Goal: Task Accomplishment & Management: Use online tool/utility

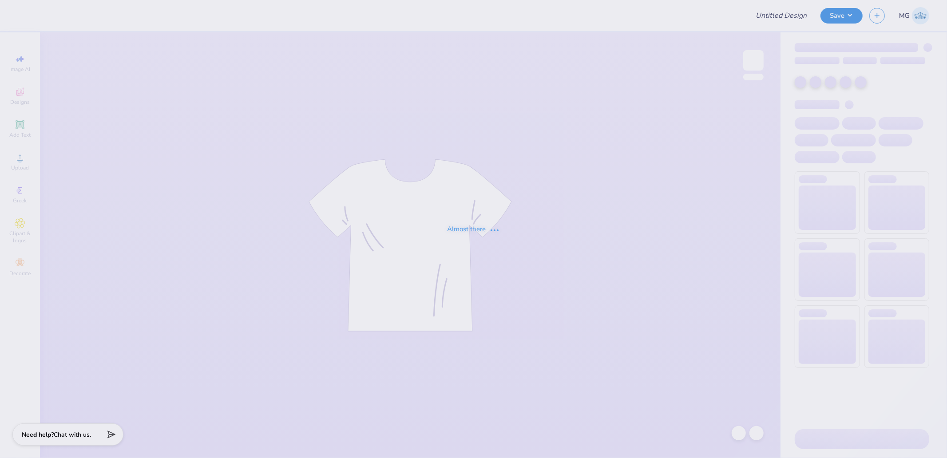
type input "Hoodie 2"
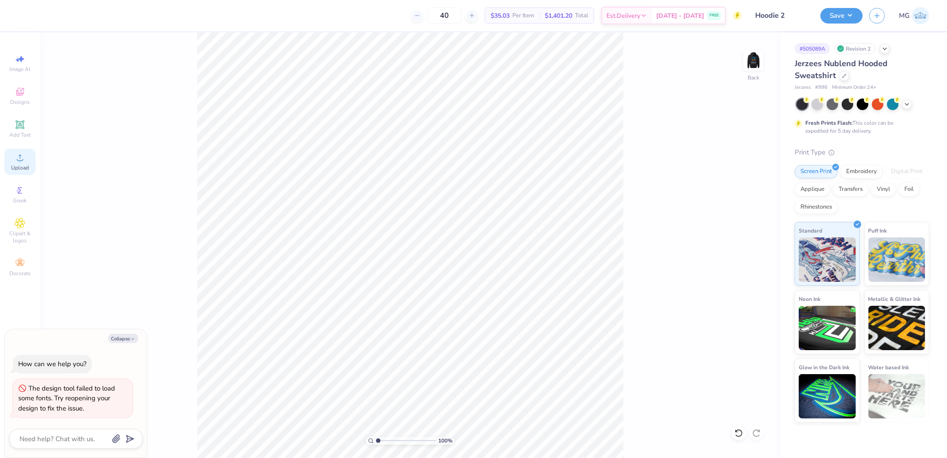
click at [31, 161] on div "Upload" at bounding box center [19, 162] width 31 height 26
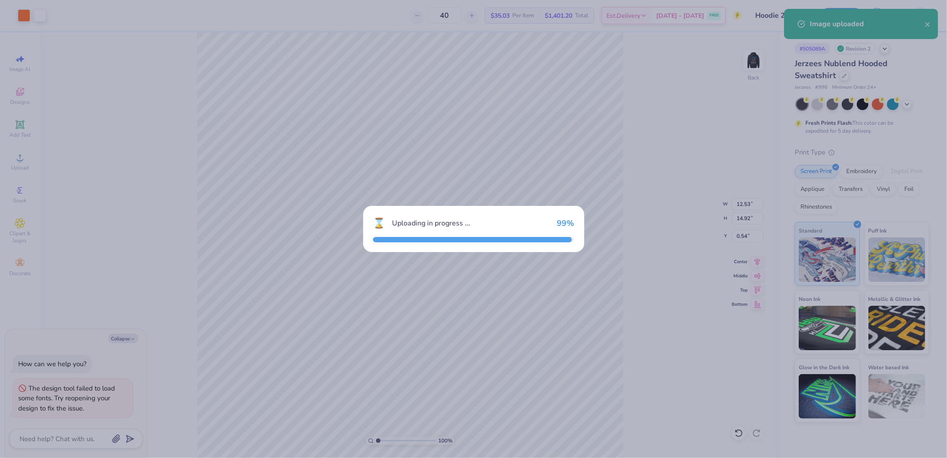
type textarea "x"
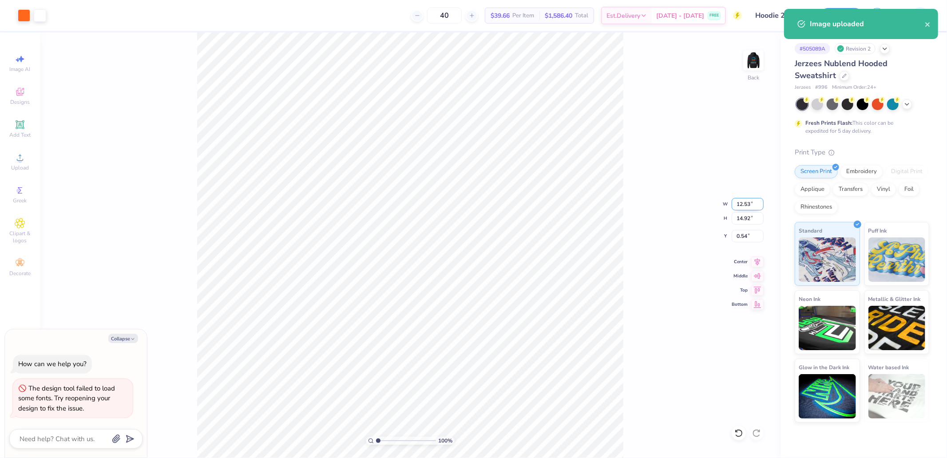
click at [748, 202] on input "12.53" at bounding box center [747, 204] width 32 height 12
type input "10"
type textarea "x"
type input "10.00"
type input "11.91"
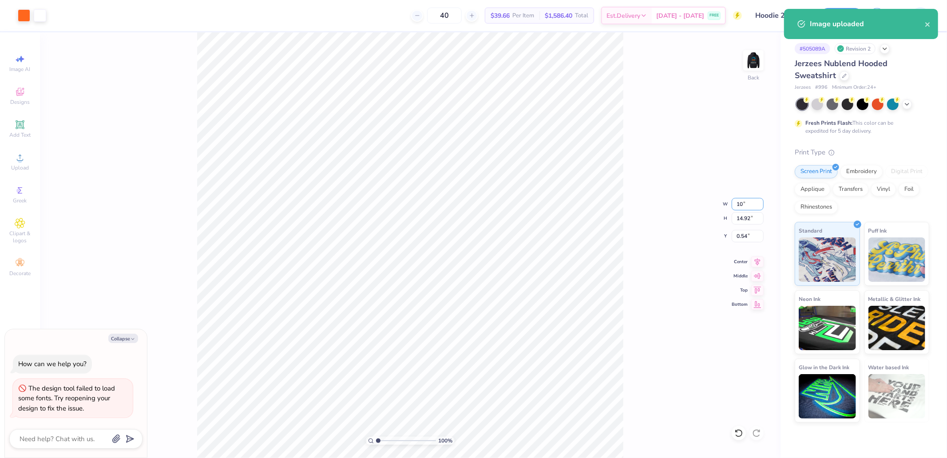
type input "2.04"
click at [746, 215] on input "11.91" at bounding box center [747, 218] width 32 height 12
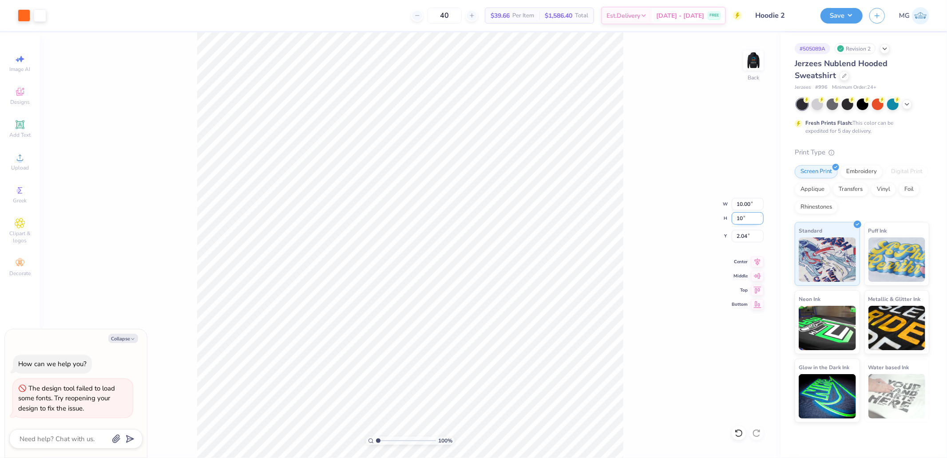
type input "10"
type textarea "x"
type input "8.39"
type input "10.00"
type input "3.00"
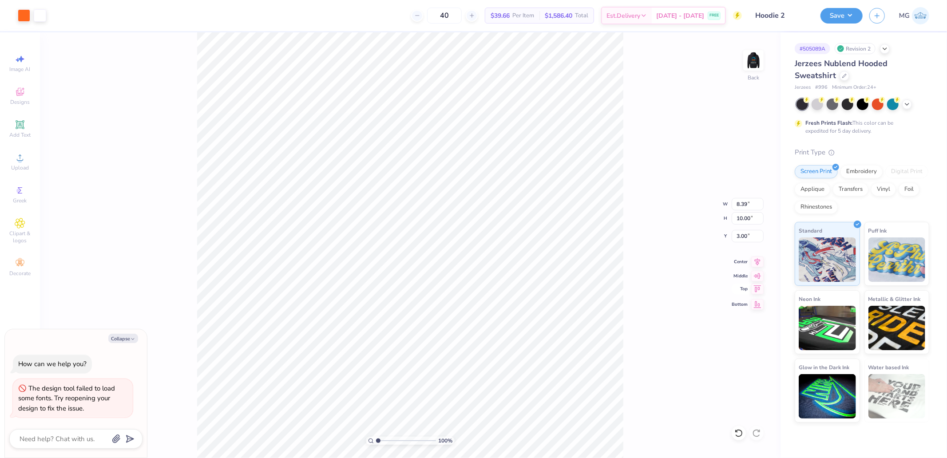
click at [754, 289] on icon at bounding box center [757, 289] width 12 height 11
type textarea "x"
click at [748, 236] on input "0.50" at bounding box center [747, 236] width 32 height 12
type input "2"
type textarea "x"
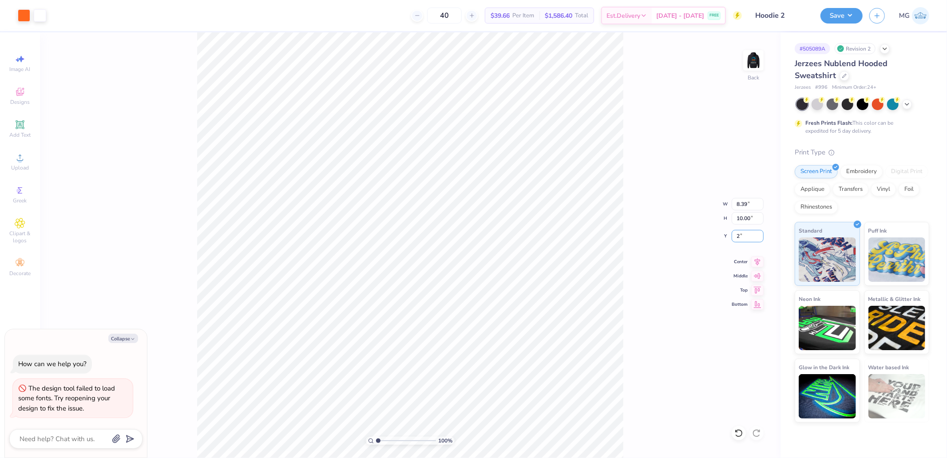
type input "2.00"
click at [757, 64] on img at bounding box center [753, 61] width 36 height 36
click at [17, 162] on icon at bounding box center [20, 157] width 11 height 11
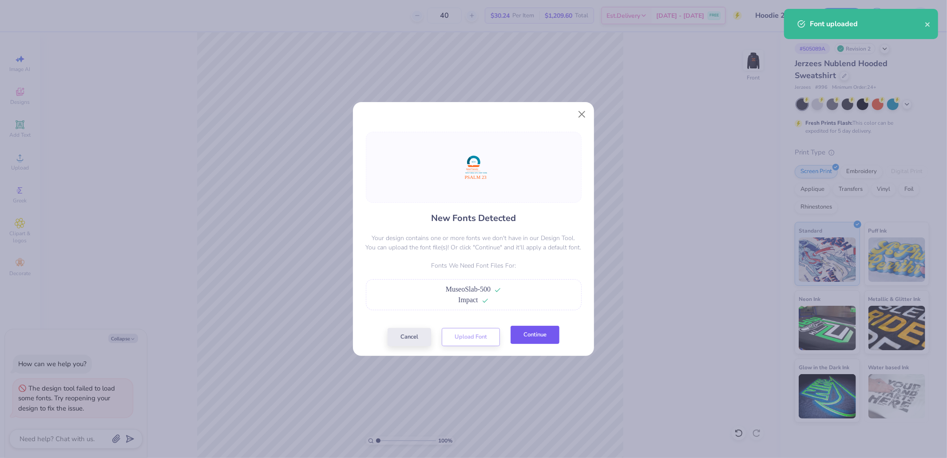
click at [536, 328] on button "Continue" at bounding box center [534, 335] width 49 height 18
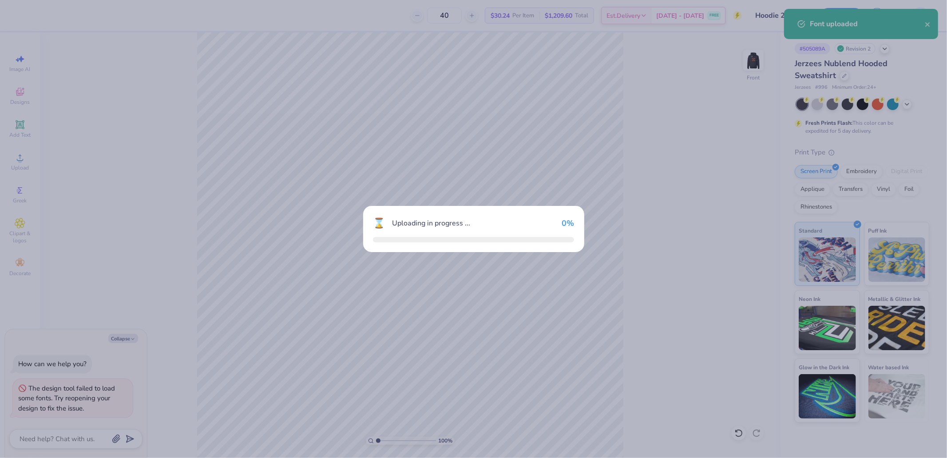
type textarea "x"
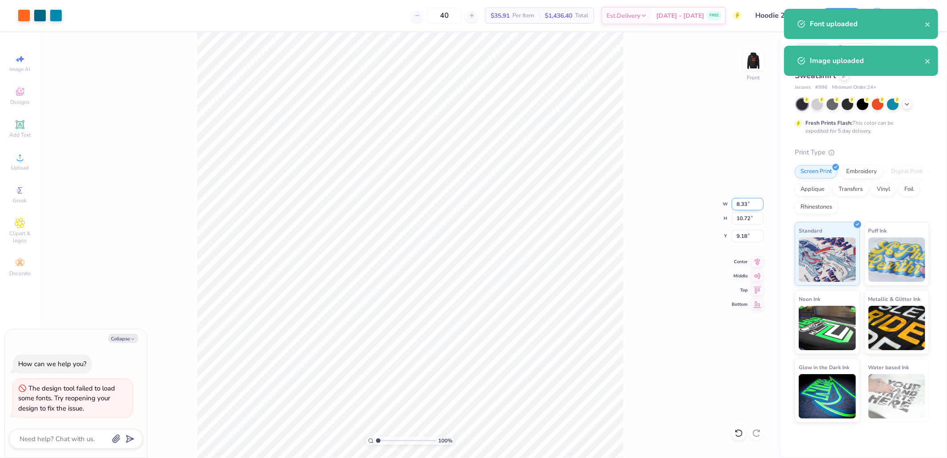
click at [746, 198] on input "8.33" at bounding box center [747, 204] width 32 height 12
type input "12.5"
type textarea "x"
type input "12.50"
type input "16.08"
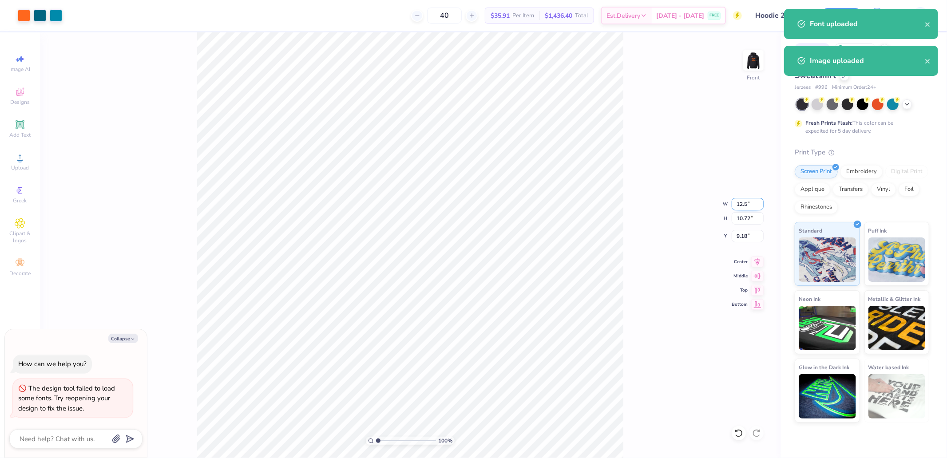
type input "6.50"
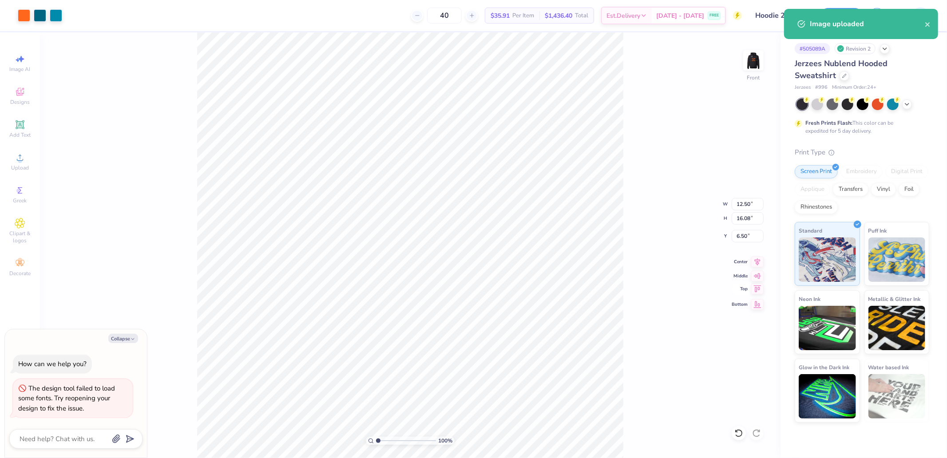
click at [759, 290] on icon at bounding box center [757, 289] width 12 height 11
type textarea "x"
type input "5.00"
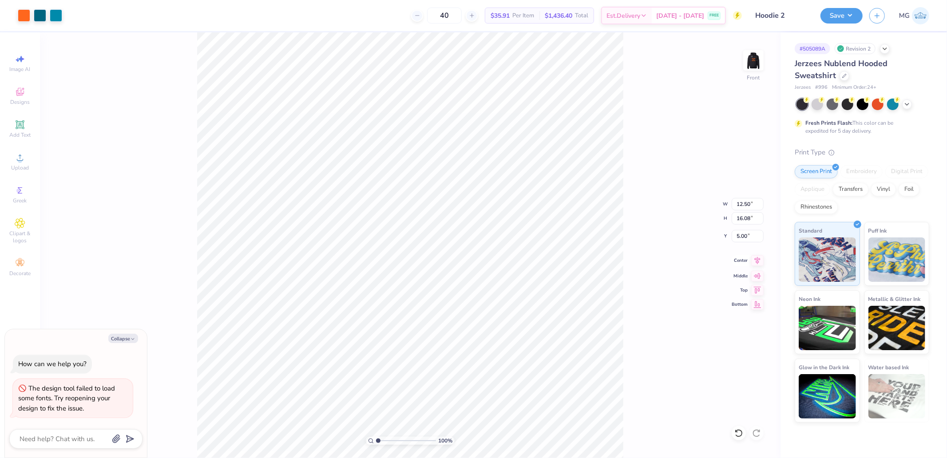
click at [758, 262] on icon at bounding box center [757, 261] width 6 height 8
type textarea "x"
click at [744, 216] on input "16.08" at bounding box center [747, 218] width 32 height 12
type input "15"
type textarea "x"
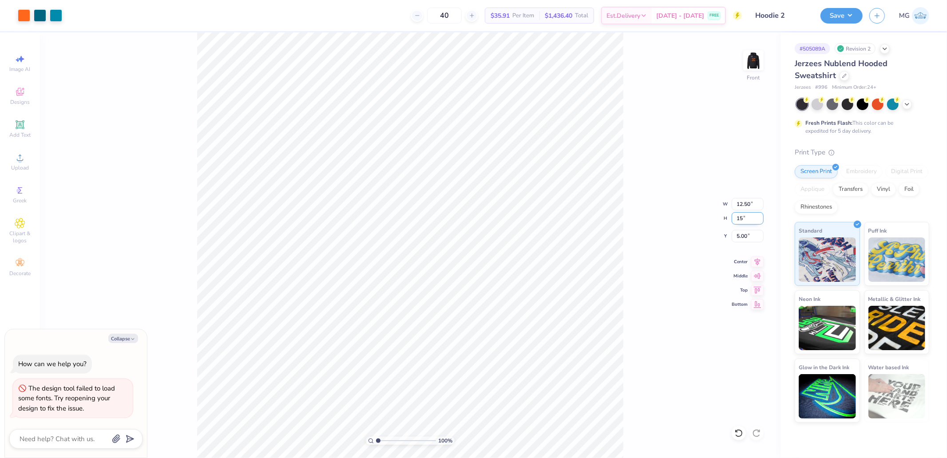
type input "11.66"
type input "15.00"
click at [749, 236] on input "5.54" at bounding box center [747, 236] width 32 height 12
type input "6"
type textarea "x"
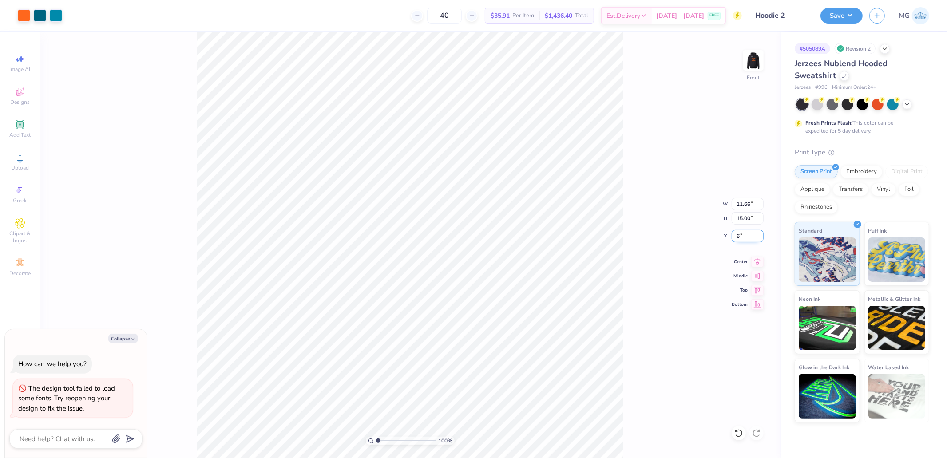
type input "6.00"
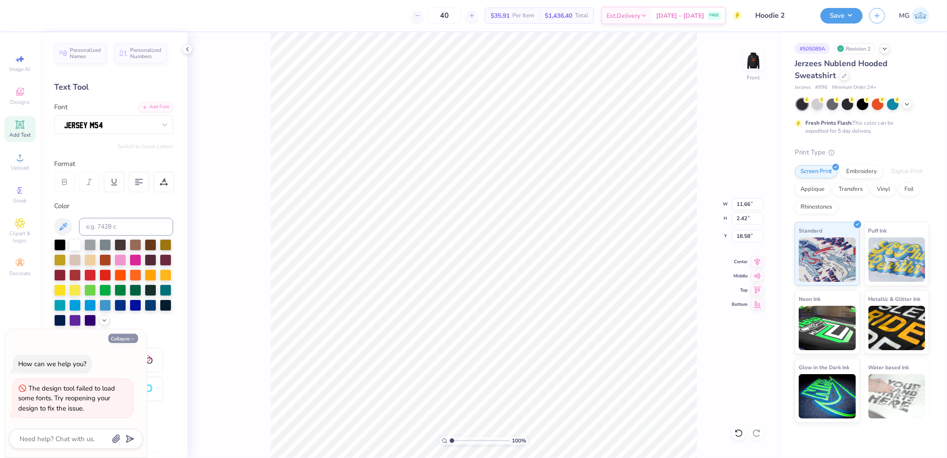
click at [131, 342] on icon "button" at bounding box center [132, 338] width 5 height 5
type textarea "x"
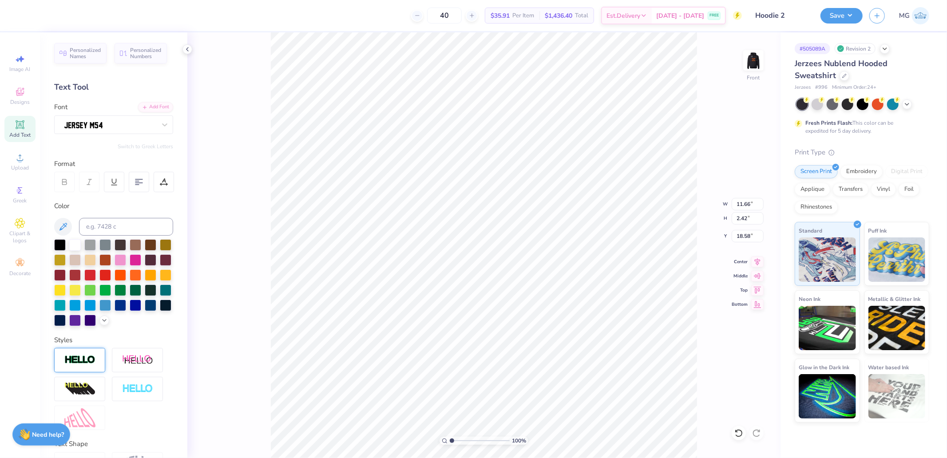
click at [83, 365] on img at bounding box center [79, 360] width 31 height 10
type input "11.70"
type input "2.46"
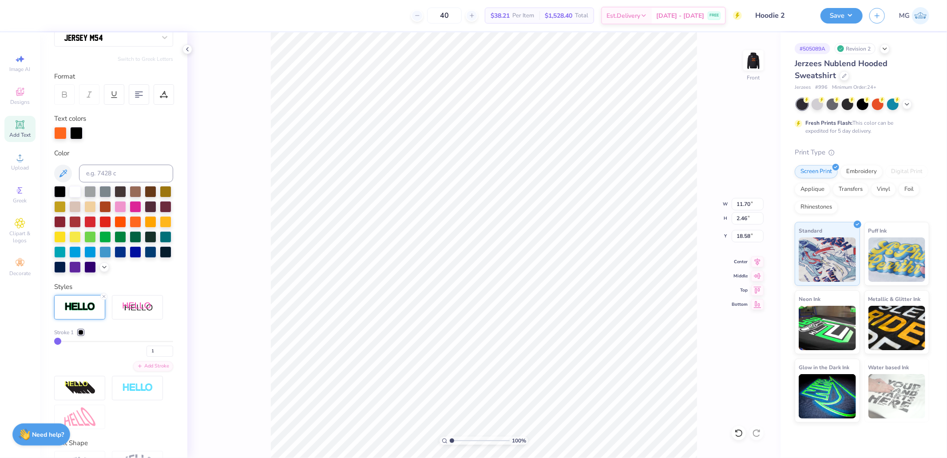
scroll to position [99, 0]
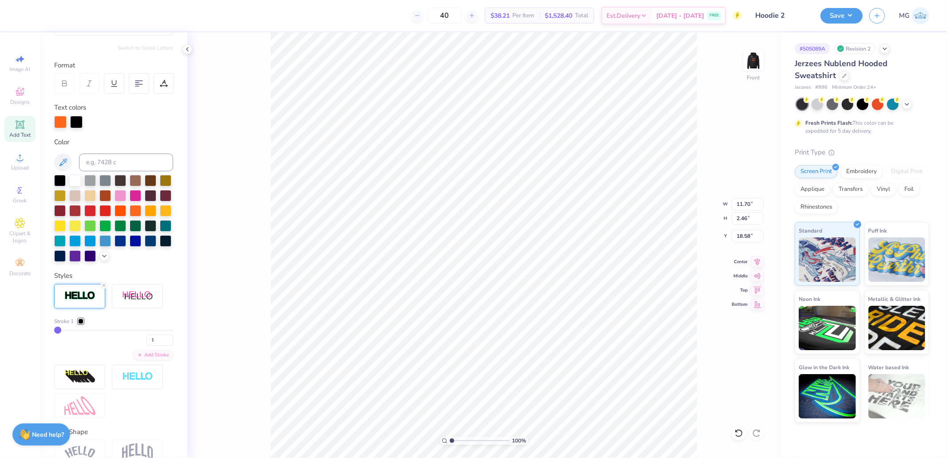
click at [80, 324] on div at bounding box center [80, 321] width 5 height 5
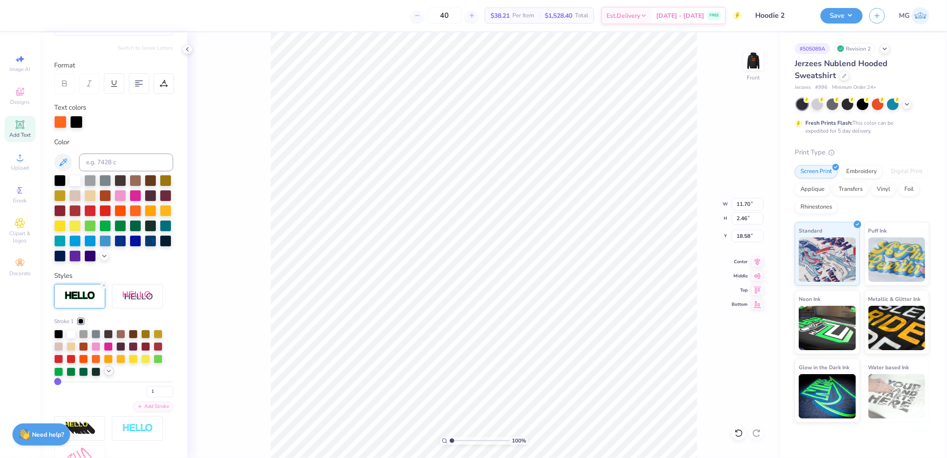
click at [111, 375] on icon at bounding box center [108, 370] width 7 height 7
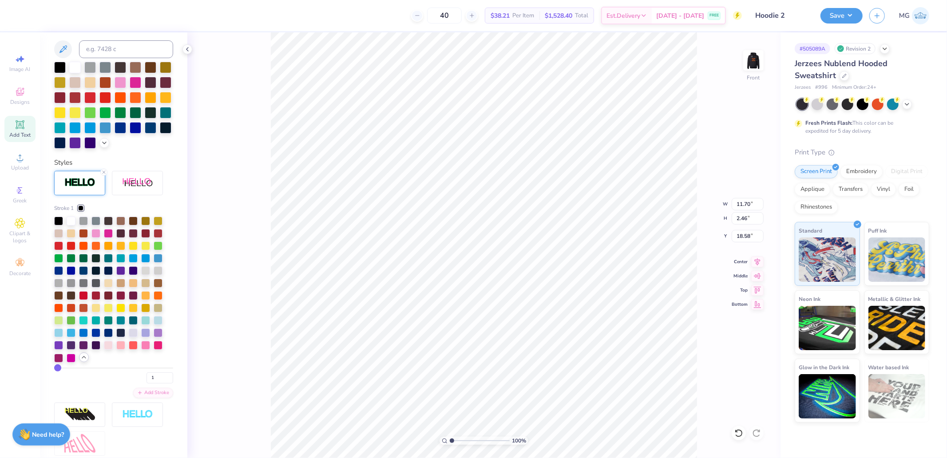
scroll to position [211, 0]
click at [81, 211] on div at bounding box center [80, 208] width 5 height 5
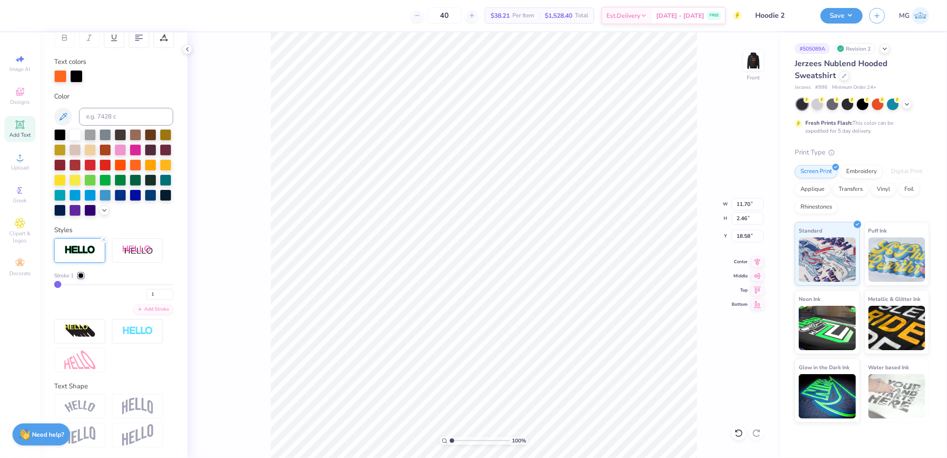
scroll to position [159, 0]
click at [101, 211] on icon at bounding box center [104, 209] width 7 height 7
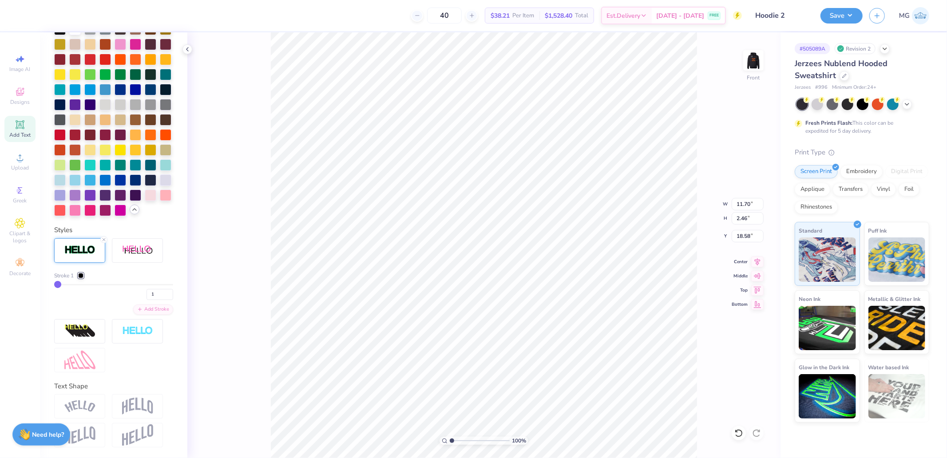
scroll to position [280, 0]
click at [85, 248] on img at bounding box center [79, 250] width 31 height 10
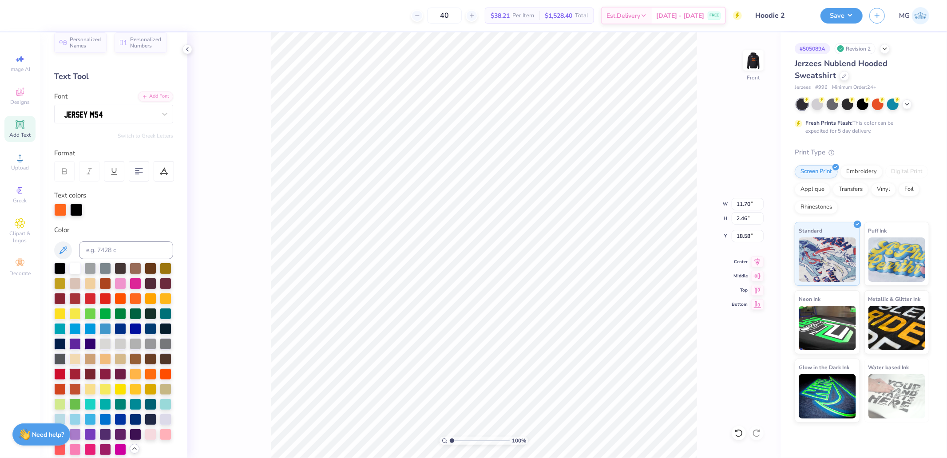
scroll to position [0, 0]
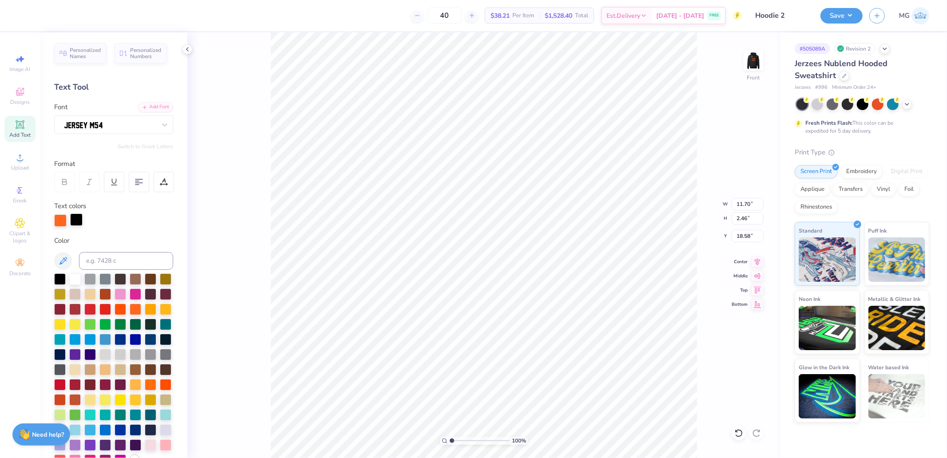
click at [77, 220] on div at bounding box center [76, 219] width 12 height 12
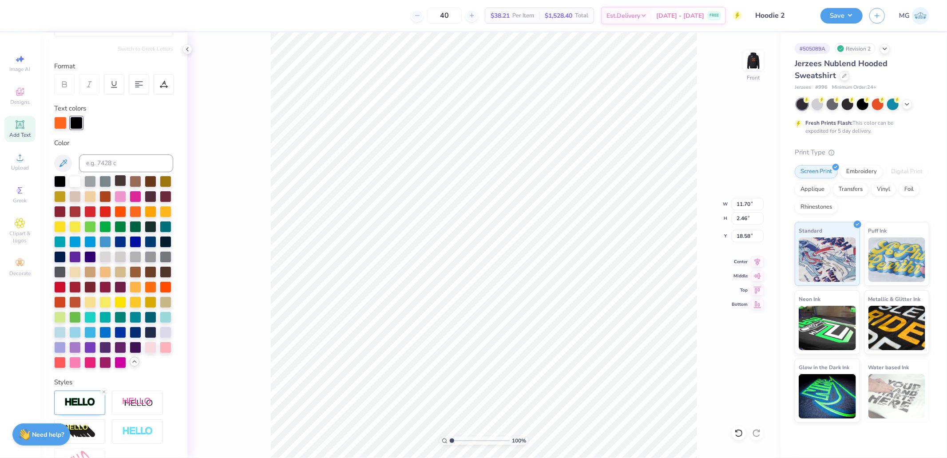
scroll to position [99, 0]
click at [118, 167] on input at bounding box center [126, 163] width 94 height 18
type input "3135"
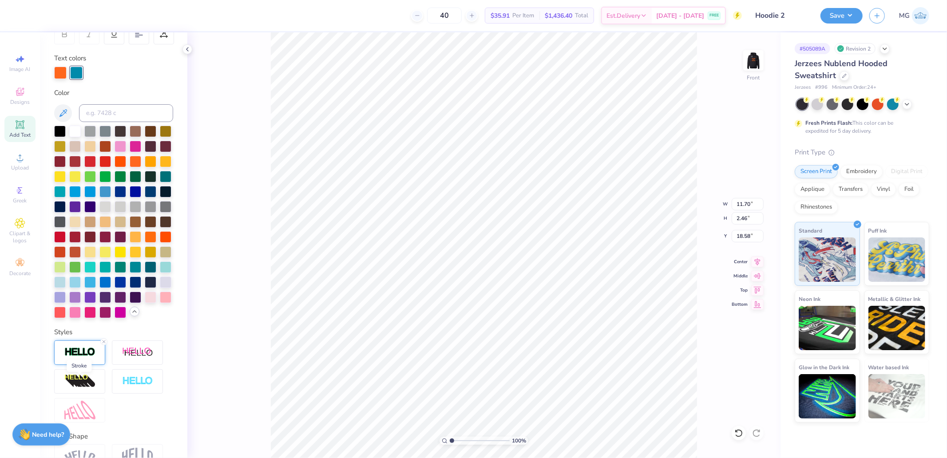
click at [76, 357] on img at bounding box center [79, 352] width 31 height 10
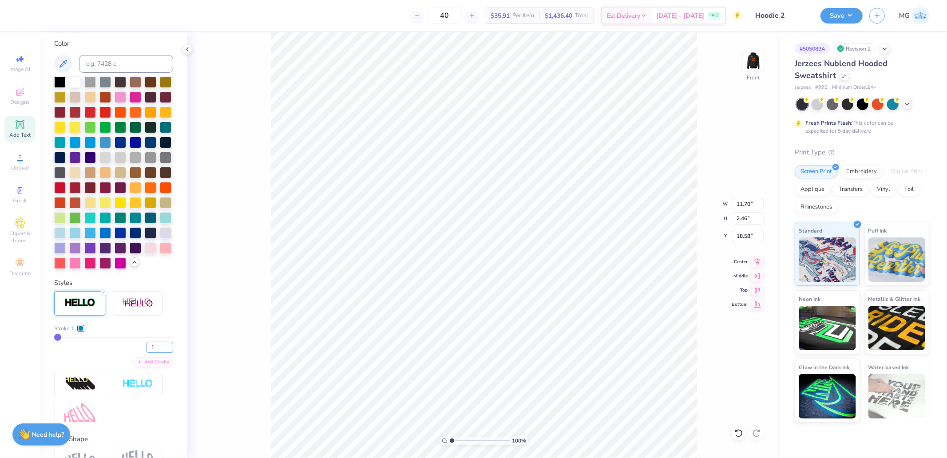
drag, startPoint x: 148, startPoint y: 379, endPoint x: 125, endPoint y: 380, distance: 23.5
click at [126, 353] on div "1" at bounding box center [113, 345] width 119 height 16
type input "4"
type input "11.80"
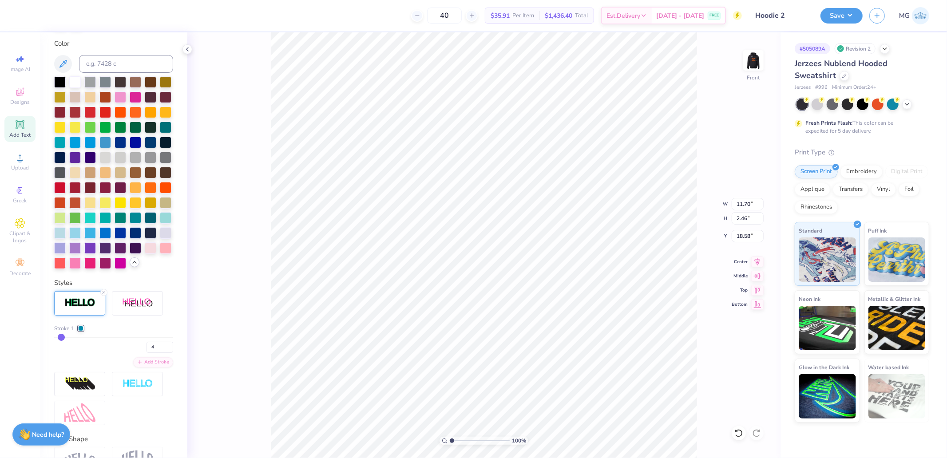
type input "2.56"
type input "18.51"
drag, startPoint x: 140, startPoint y: 379, endPoint x: 132, endPoint y: 380, distance: 8.1
click at [132, 353] on div "4" at bounding box center [113, 345] width 119 height 16
type input "3"
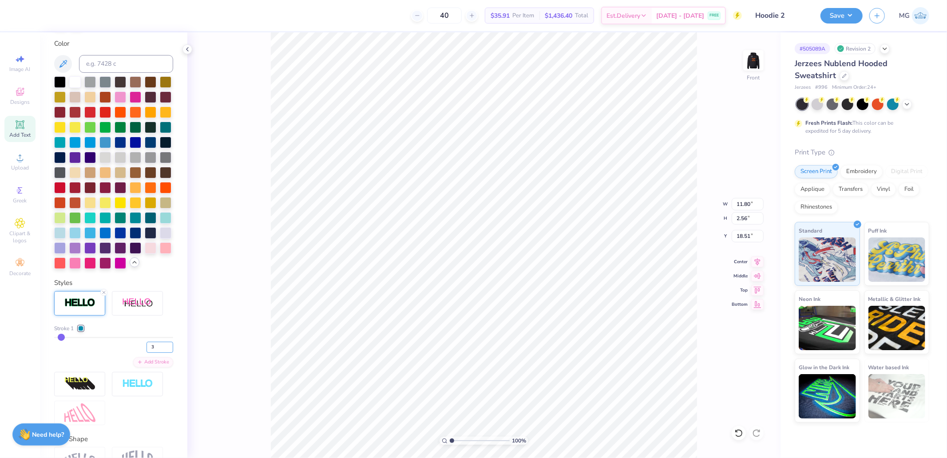
type input "3"
type input "11.77"
type input "2.53"
type input "18.54"
click at [744, 221] on input "15.07" at bounding box center [747, 218] width 32 height 12
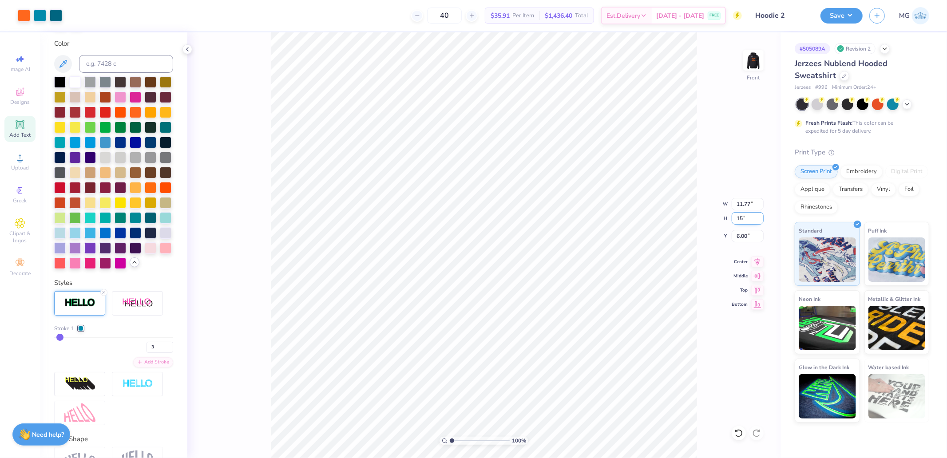
type input "15"
type input "11.71"
type input "15.00"
click at [748, 234] on input "6.04" at bounding box center [747, 236] width 32 height 12
type input "6.00"
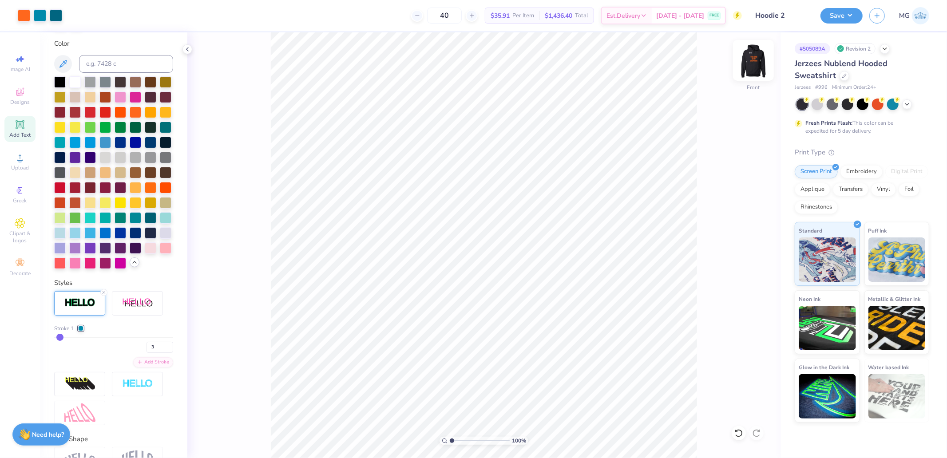
click at [752, 60] on img at bounding box center [753, 61] width 36 height 36
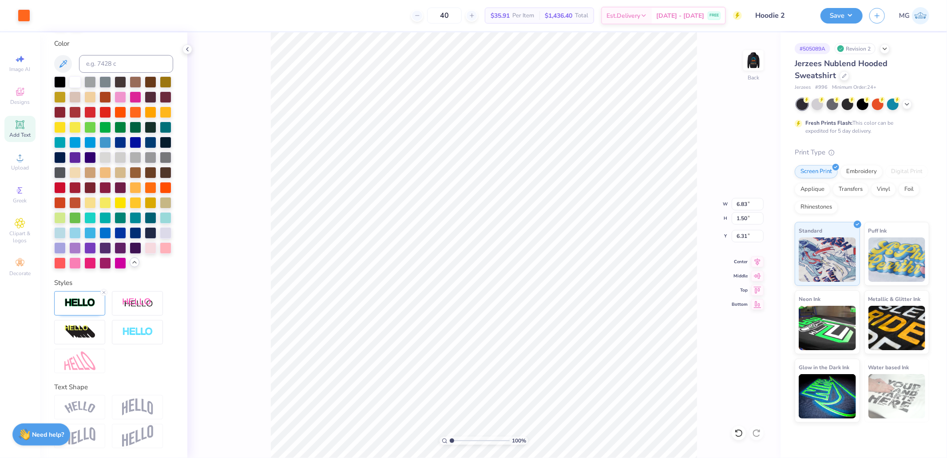
type input "6.87"
type input "1.52"
type input "6.28"
type input "3.62"
click at [92, 308] on img at bounding box center [79, 303] width 31 height 10
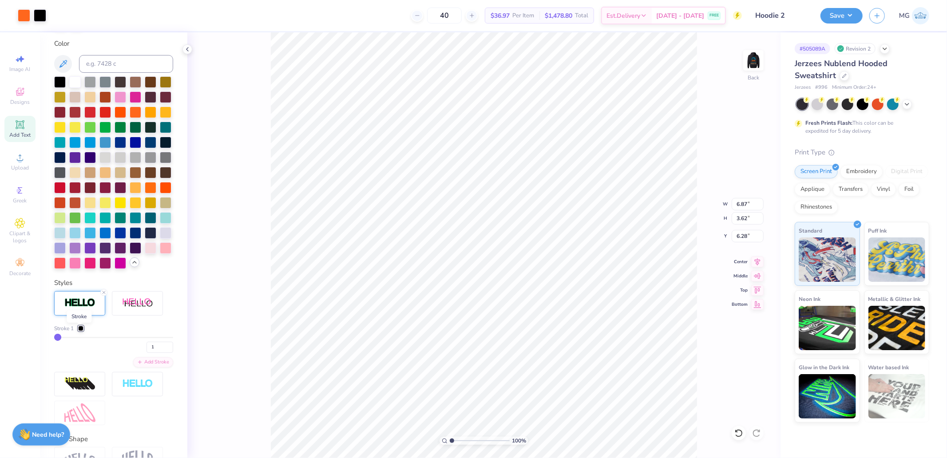
click at [86, 308] on img at bounding box center [79, 303] width 31 height 10
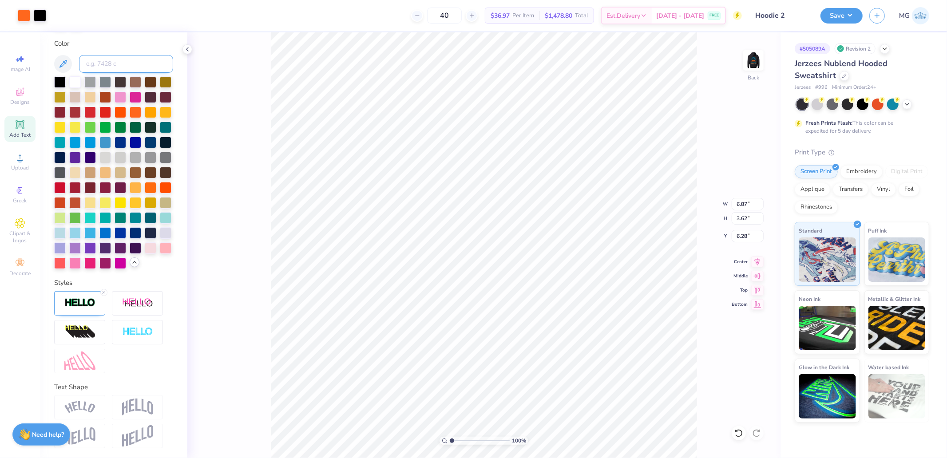
click at [113, 64] on input at bounding box center [126, 64] width 94 height 18
click at [40, 12] on div at bounding box center [40, 14] width 12 height 12
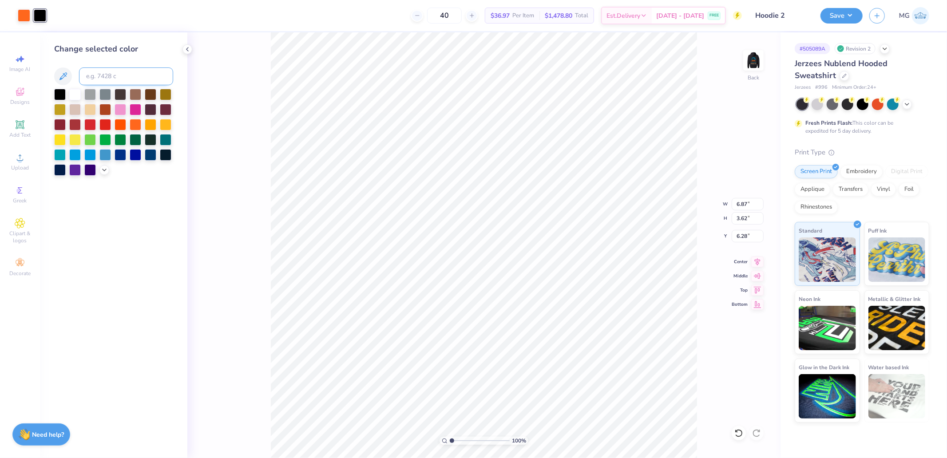
click at [101, 74] on input at bounding box center [126, 76] width 94 height 18
type input "3135"
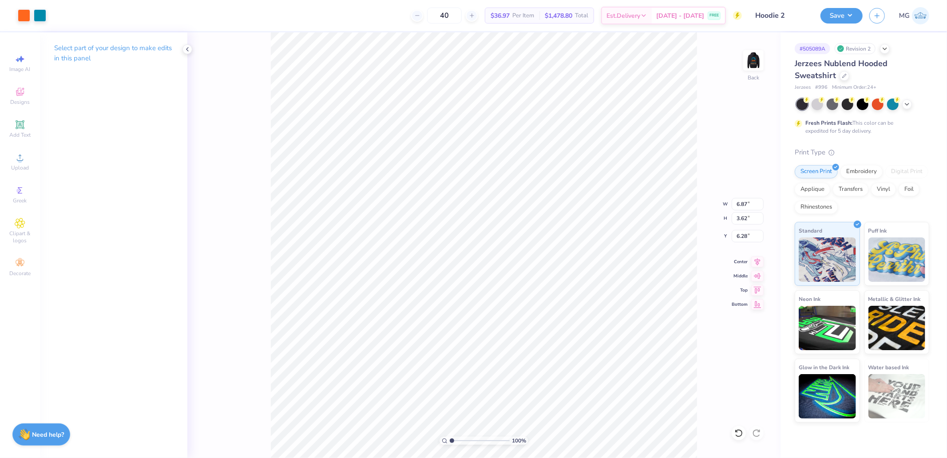
type input "7.34"
type input "5.72"
click at [36, 16] on div at bounding box center [40, 14] width 12 height 12
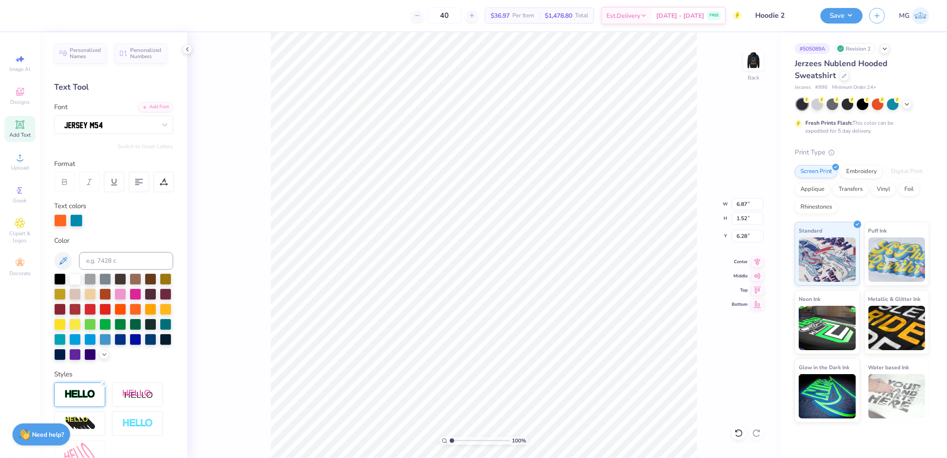
click at [74, 399] on img at bounding box center [79, 394] width 31 height 10
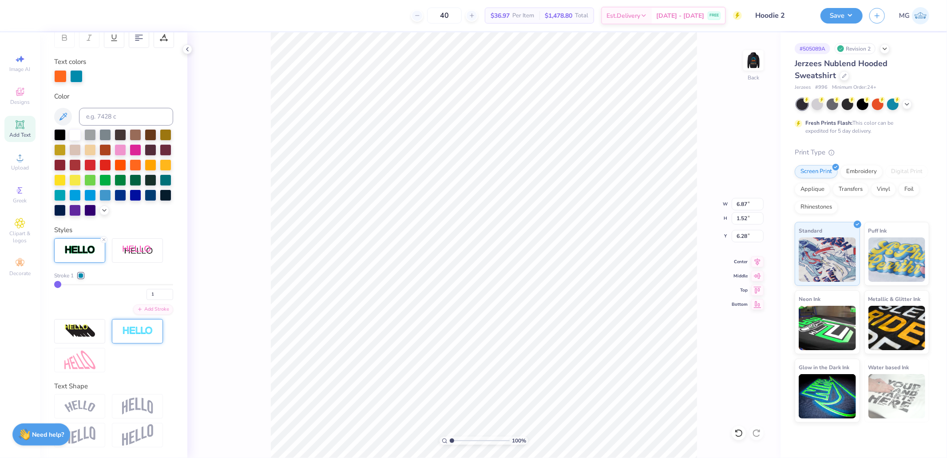
scroll to position [159, 0]
drag, startPoint x: 153, startPoint y: 294, endPoint x: 129, endPoint y: 298, distance: 24.7
click at [135, 296] on div "1" at bounding box center [113, 292] width 119 height 16
type input "3"
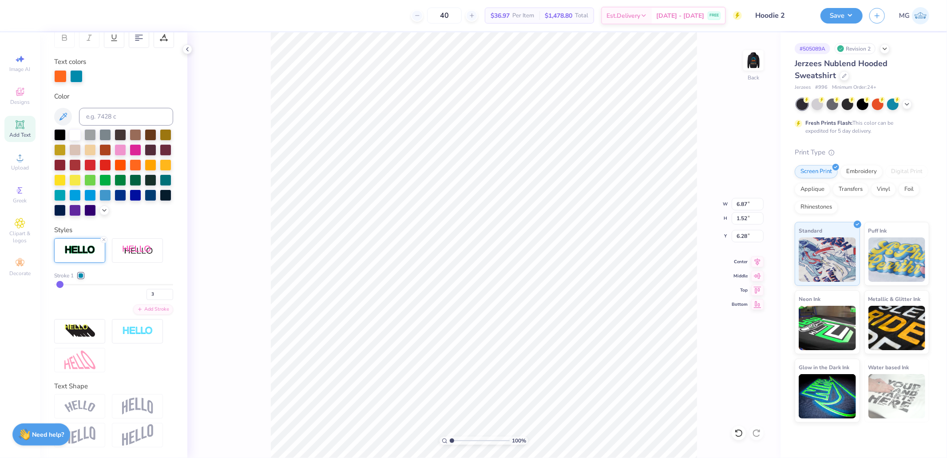
click at [225, 304] on div "100 % Back W 6.87 6.87 " H 1.52 1.52 " Y 6.28 6.28 " Center Middle Top Bottom" at bounding box center [483, 245] width 593 height 426
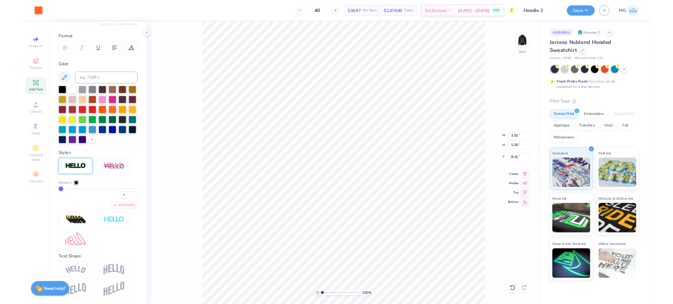
scroll to position [107, 0]
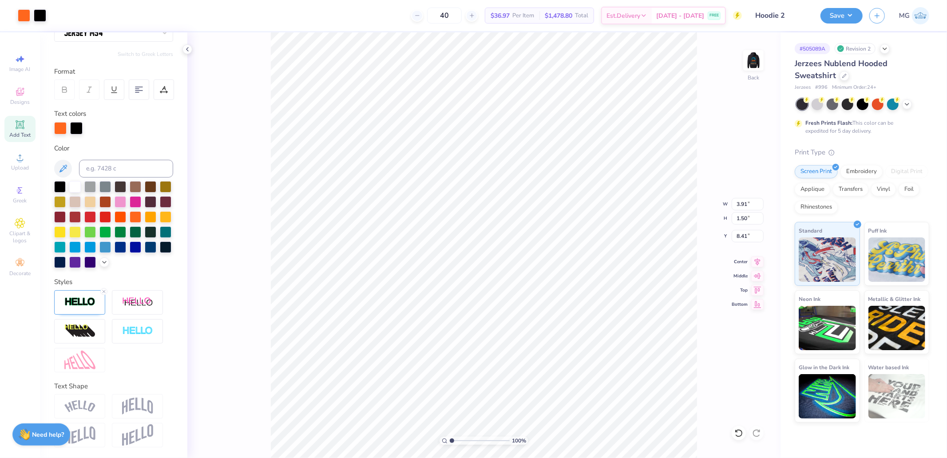
type input "3.93"
type input "1.52"
type input "8.38"
click at [83, 303] on img at bounding box center [79, 302] width 31 height 10
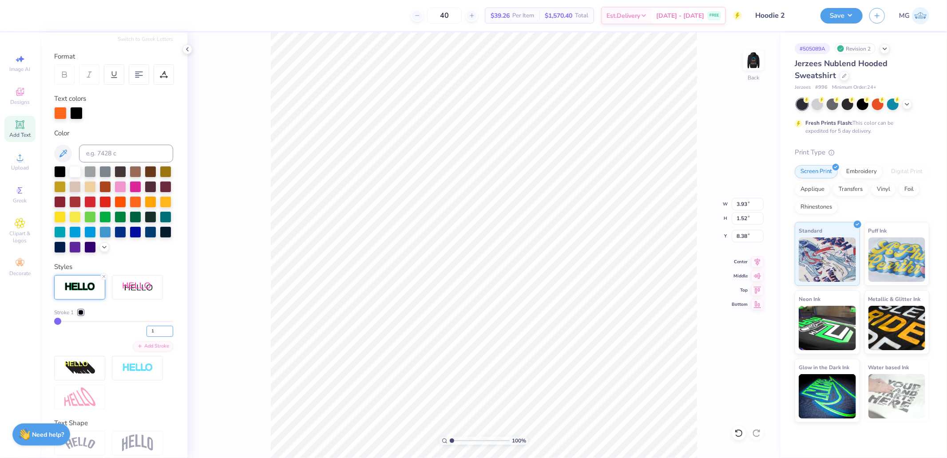
drag, startPoint x: 150, startPoint y: 344, endPoint x: 133, endPoint y: 347, distance: 17.1
click at [138, 337] on div "1" at bounding box center [113, 329] width 119 height 16
type input "3"
click at [83, 315] on div at bounding box center [80, 312] width 5 height 5
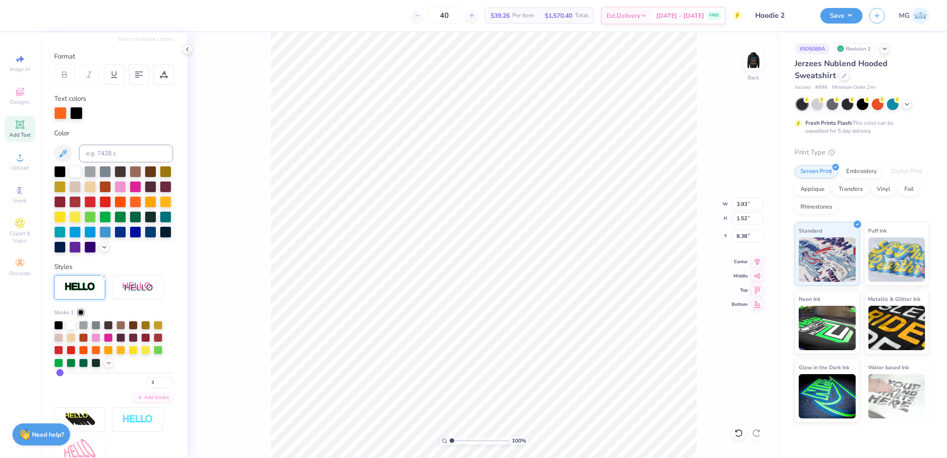
type input "4.00"
type input "1.57"
type input "8.37"
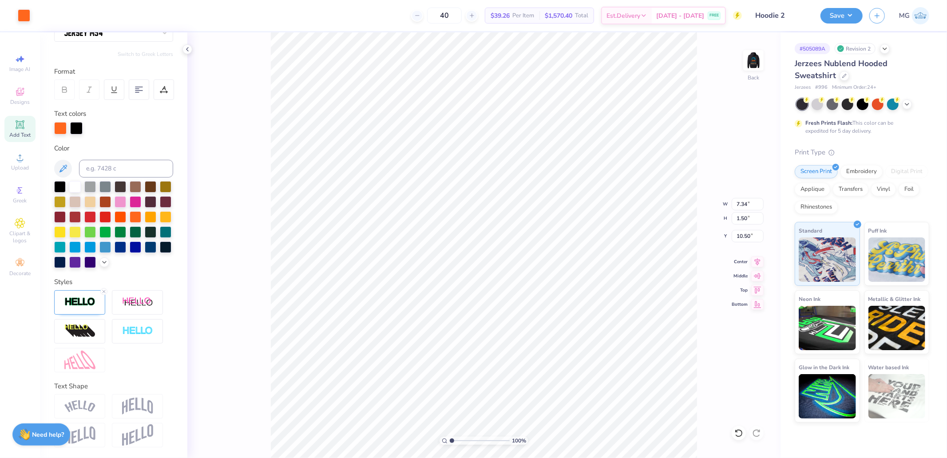
type input "7.37"
type input "1.52"
type input "10.48"
click at [77, 303] on img at bounding box center [79, 302] width 31 height 10
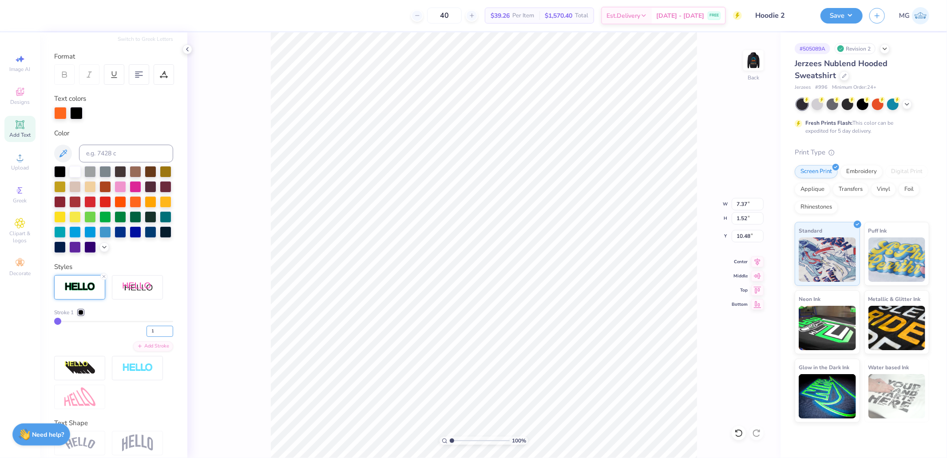
drag, startPoint x: 146, startPoint y: 345, endPoint x: 132, endPoint y: 347, distance: 14.8
click at [138, 337] on div "1" at bounding box center [113, 329] width 119 height 16
type input "3"
click at [56, 16] on div at bounding box center [56, 14] width 12 height 12
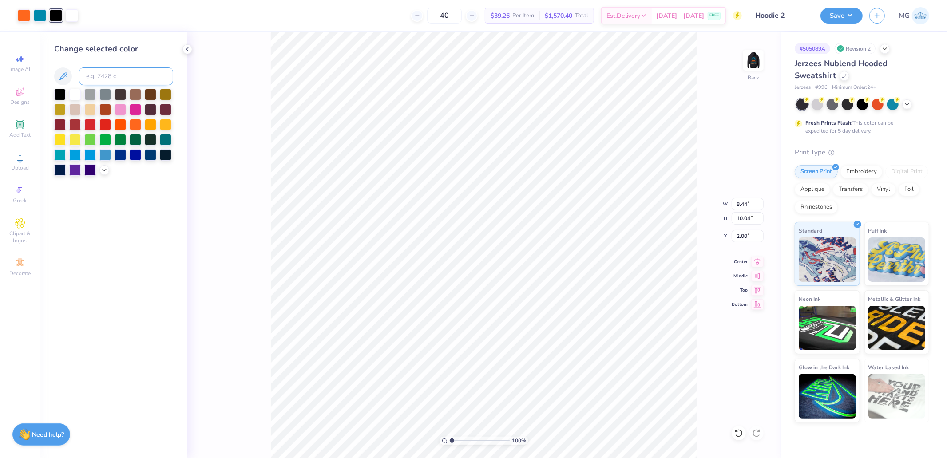
click at [103, 74] on input at bounding box center [126, 76] width 94 height 18
type input "3135"
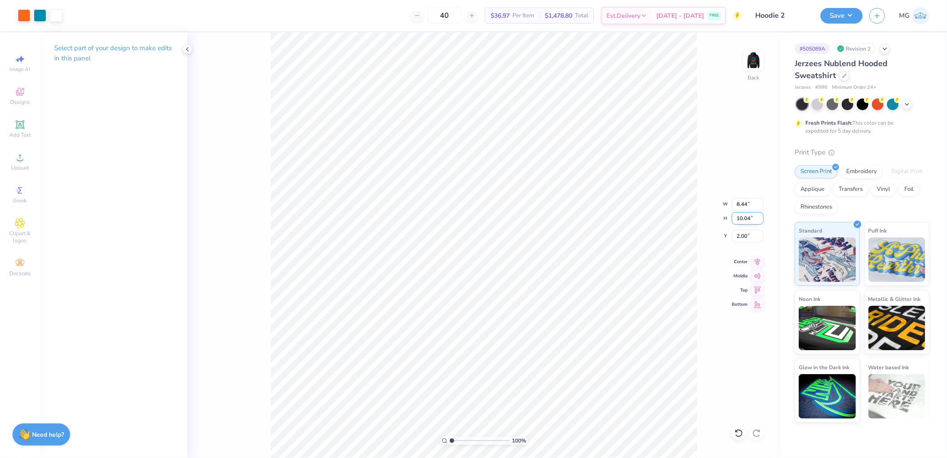
click at [742, 217] on input "10.04" at bounding box center [747, 218] width 32 height 12
type input "10"
type input "8.41"
type input "10.00"
click at [739, 231] on input "2.02" at bounding box center [747, 236] width 32 height 12
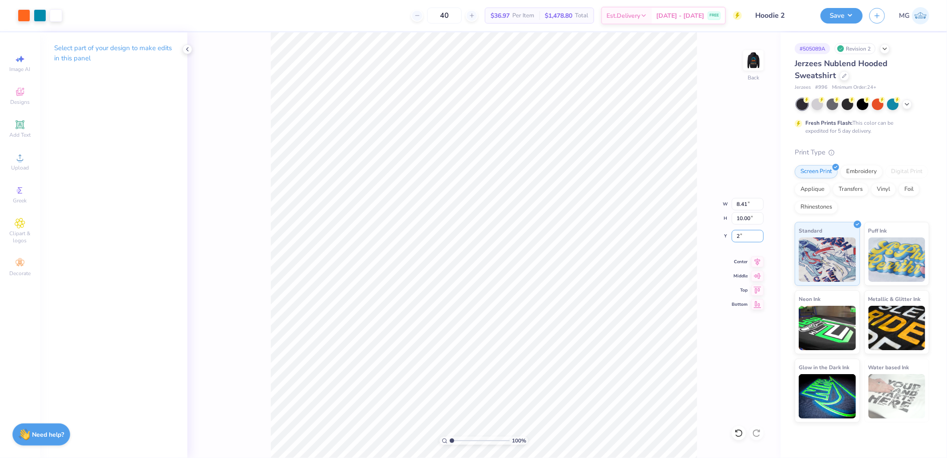
type input "2.00"
click at [759, 59] on img at bounding box center [753, 61] width 36 height 36
click at [831, 14] on button "Save" at bounding box center [841, 15] width 42 height 16
click at [754, 56] on img at bounding box center [753, 61] width 36 height 36
click at [848, 8] on button "Save" at bounding box center [841, 15] width 42 height 16
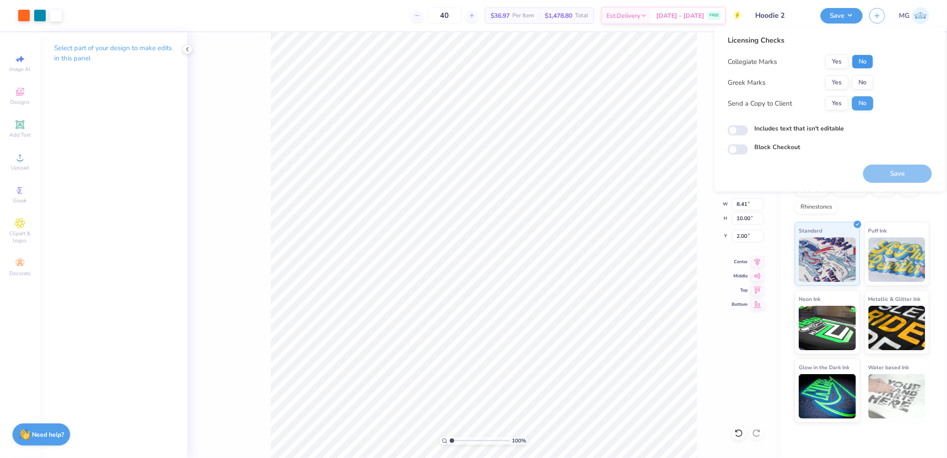
click at [865, 61] on button "No" at bounding box center [862, 62] width 21 height 14
click at [864, 80] on button "No" at bounding box center [862, 82] width 21 height 14
click at [881, 170] on button "Save" at bounding box center [897, 174] width 69 height 18
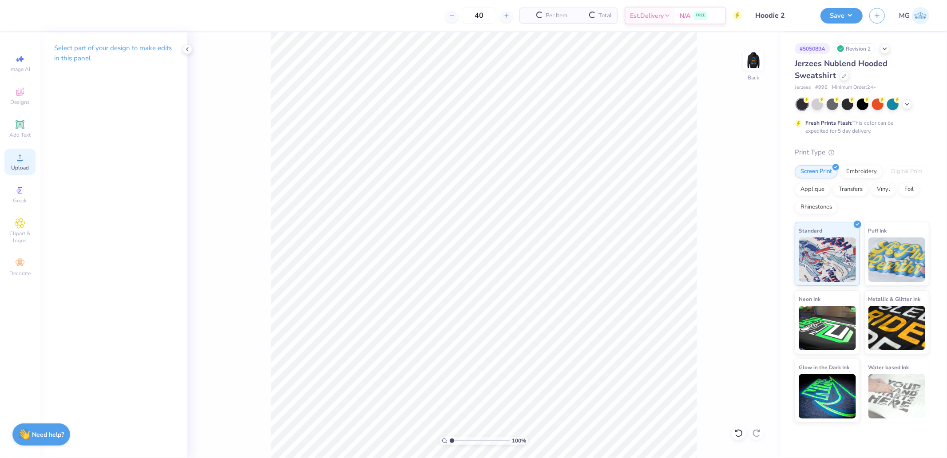
click at [12, 159] on div "Upload" at bounding box center [19, 162] width 31 height 26
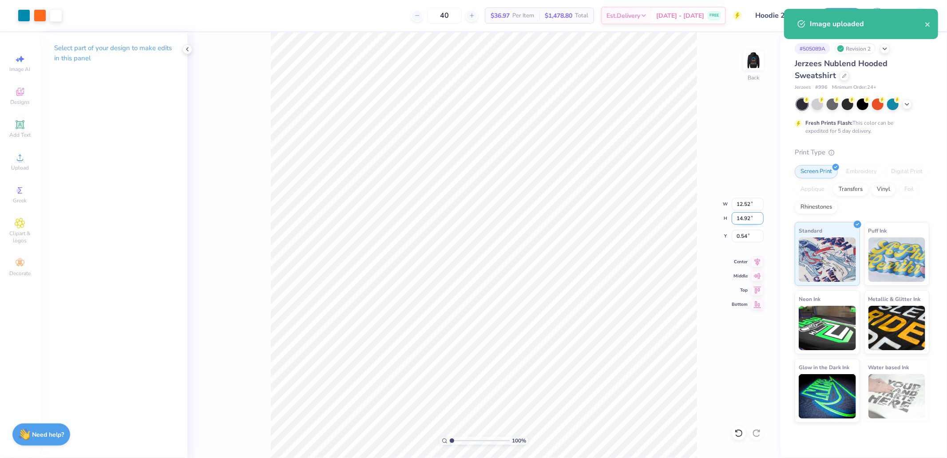
click at [747, 219] on input "14.92" at bounding box center [747, 218] width 32 height 12
type input "10"
type input "8.39"
type input "10.00"
click at [744, 232] on input "3.00" at bounding box center [747, 236] width 32 height 12
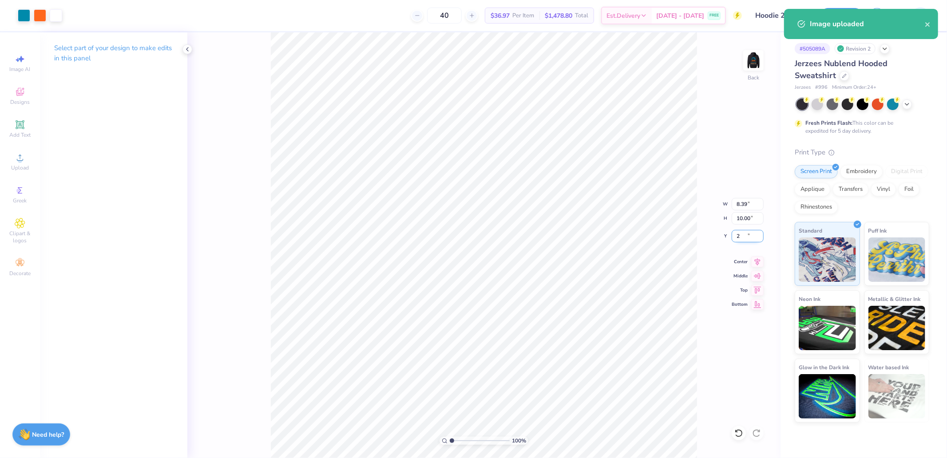
type input "2.00"
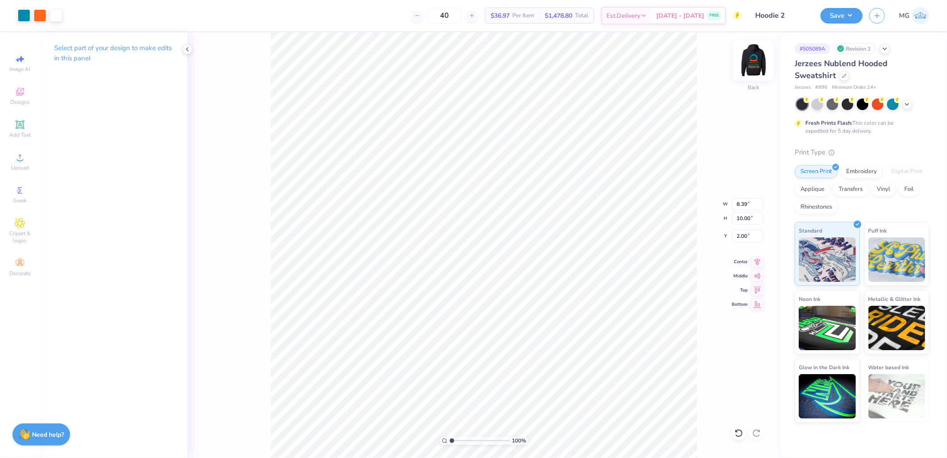
click at [752, 63] on img at bounding box center [753, 61] width 36 height 36
click at [21, 157] on icon at bounding box center [20, 157] width 11 height 11
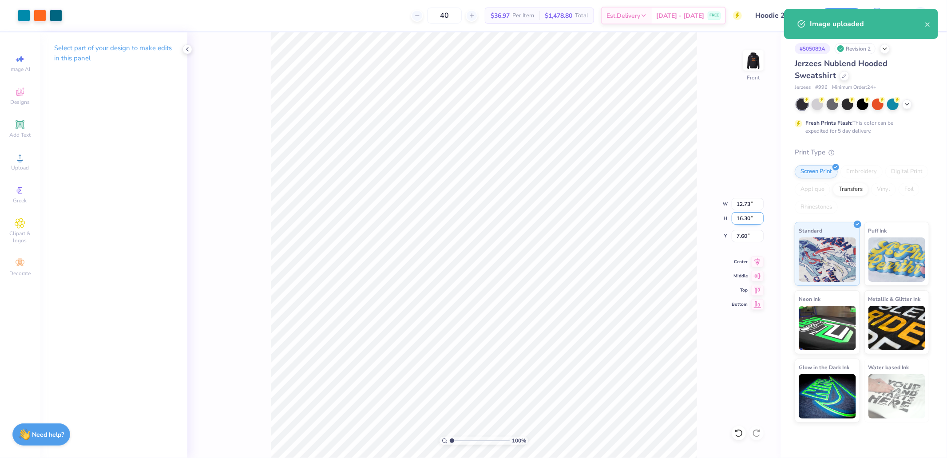
click at [737, 220] on input "16.30" at bounding box center [747, 218] width 32 height 12
type input "15"
type input "11.71"
type input "15.00"
click at [744, 234] on input "8.25" at bounding box center [747, 236] width 32 height 12
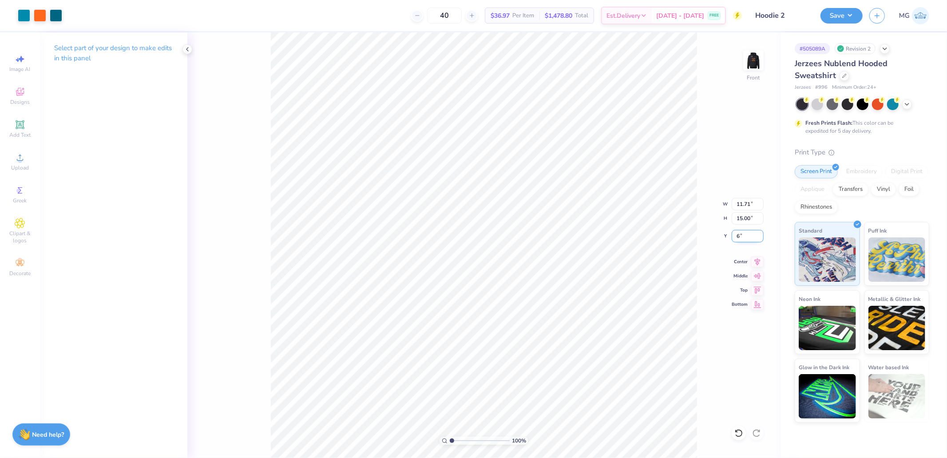
type input "6.00"
click at [862, 14] on button "Save" at bounding box center [841, 15] width 42 height 16
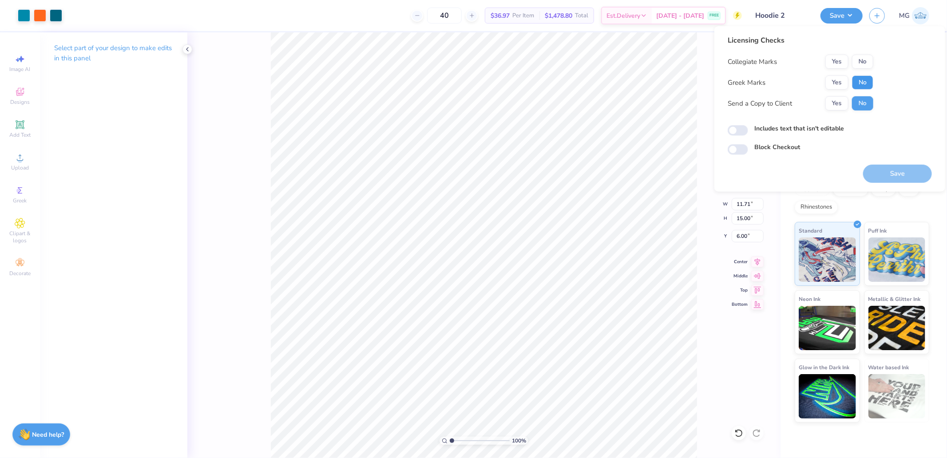
click at [864, 83] on button "No" at bounding box center [862, 82] width 21 height 14
click at [861, 64] on button "No" at bounding box center [862, 62] width 21 height 14
click at [896, 172] on button "Save" at bounding box center [897, 174] width 69 height 18
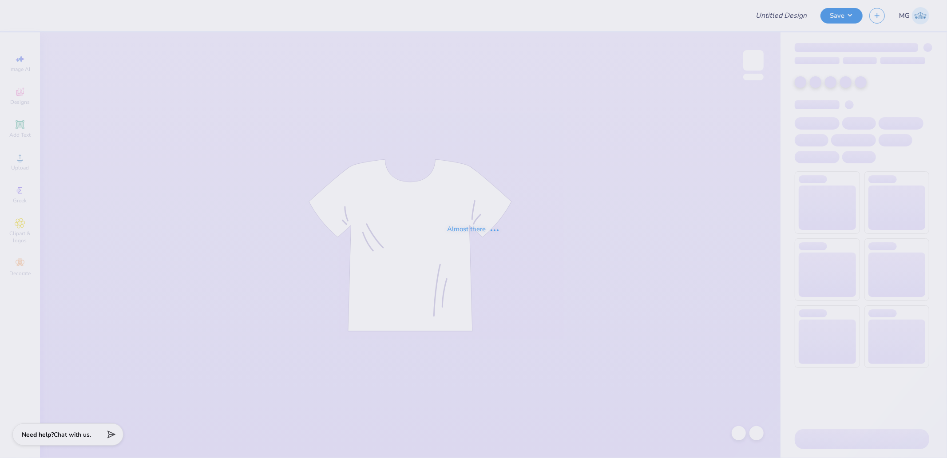
type input "General merch"
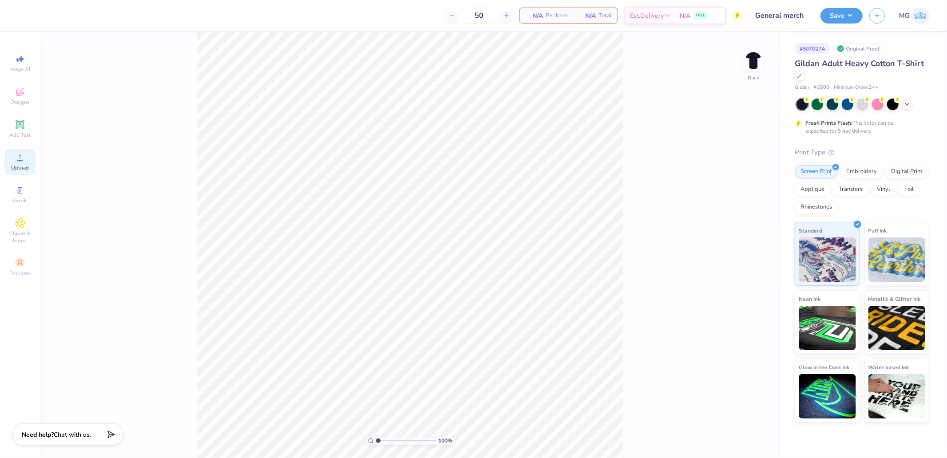
click at [16, 162] on icon at bounding box center [20, 157] width 11 height 11
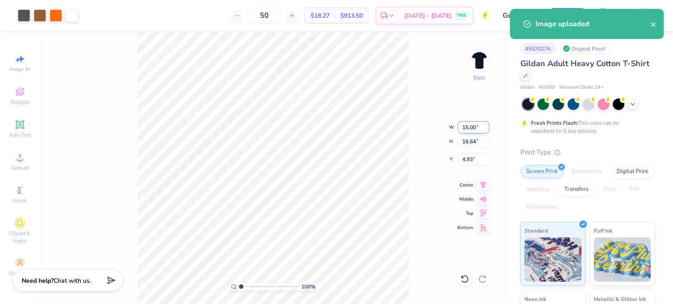
click at [474, 124] on input "15.00" at bounding box center [474, 127] width 32 height 12
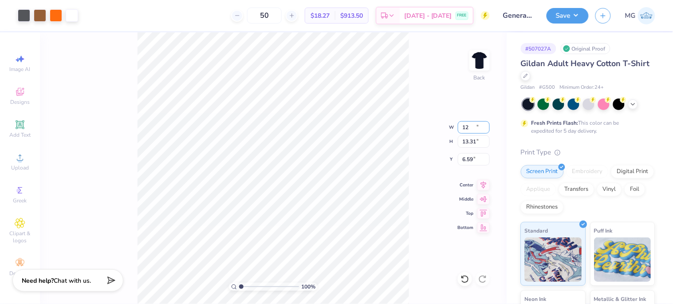
type input "12.00"
type input "13.31"
click at [470, 154] on input "6.59" at bounding box center [474, 159] width 32 height 12
type input "2.00"
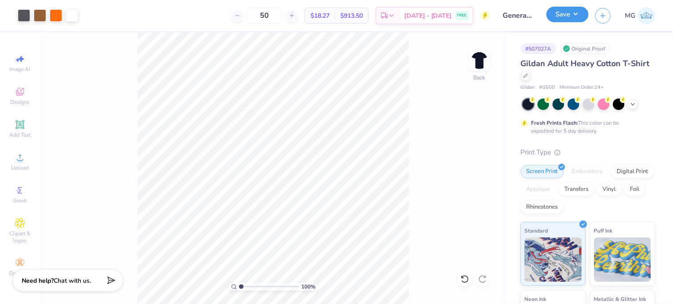
click at [575, 16] on button "Save" at bounding box center [568, 15] width 42 height 16
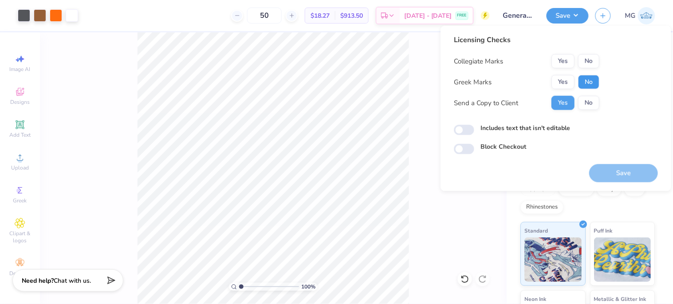
click at [591, 81] on button "No" at bounding box center [588, 82] width 21 height 14
click at [588, 61] on button "No" at bounding box center [588, 61] width 21 height 14
click at [627, 179] on button "Save" at bounding box center [623, 173] width 69 height 18
